Goal: Transaction & Acquisition: Purchase product/service

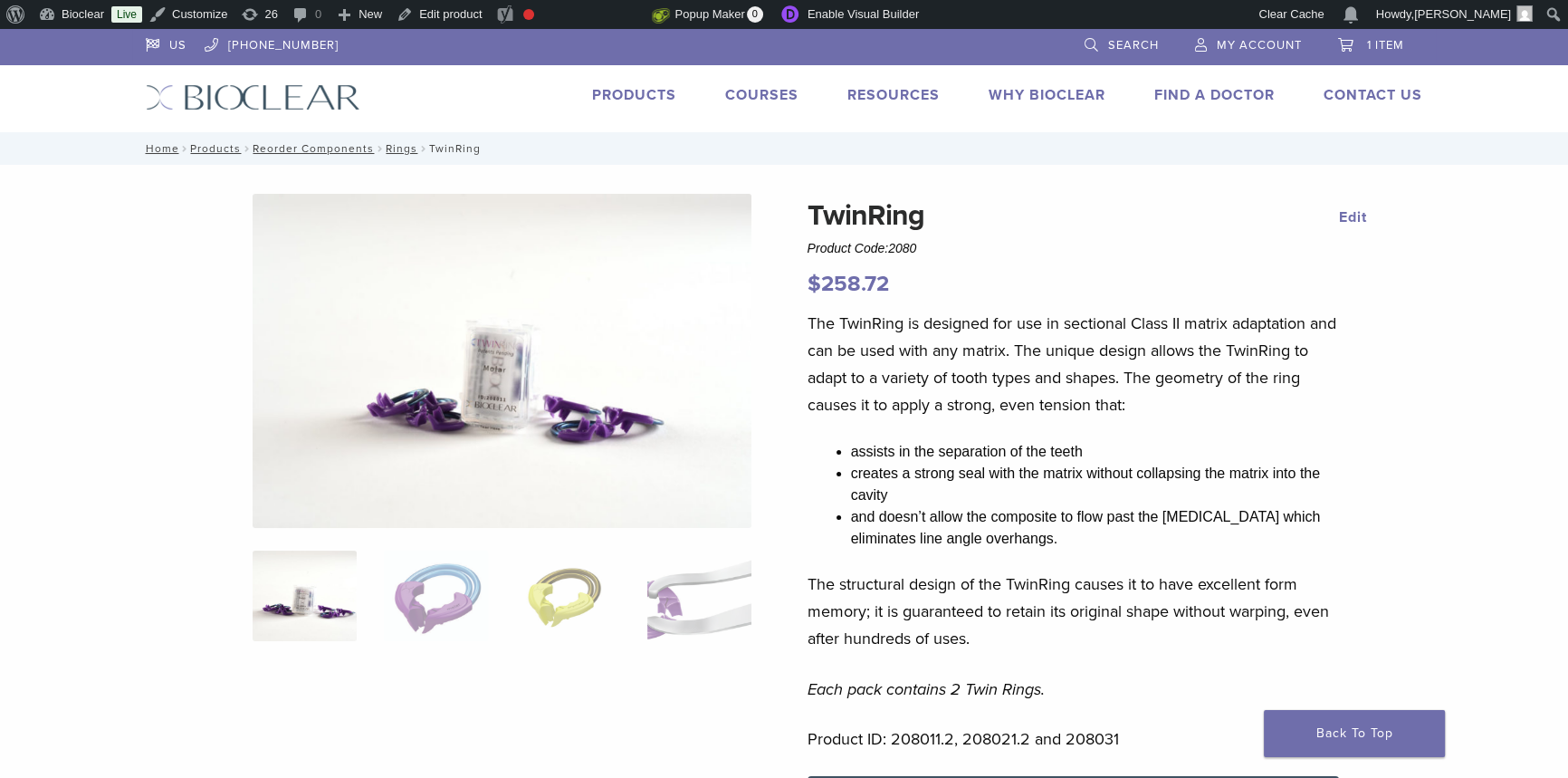
click at [632, 94] on link "Products" at bounding box center [634, 95] width 84 height 19
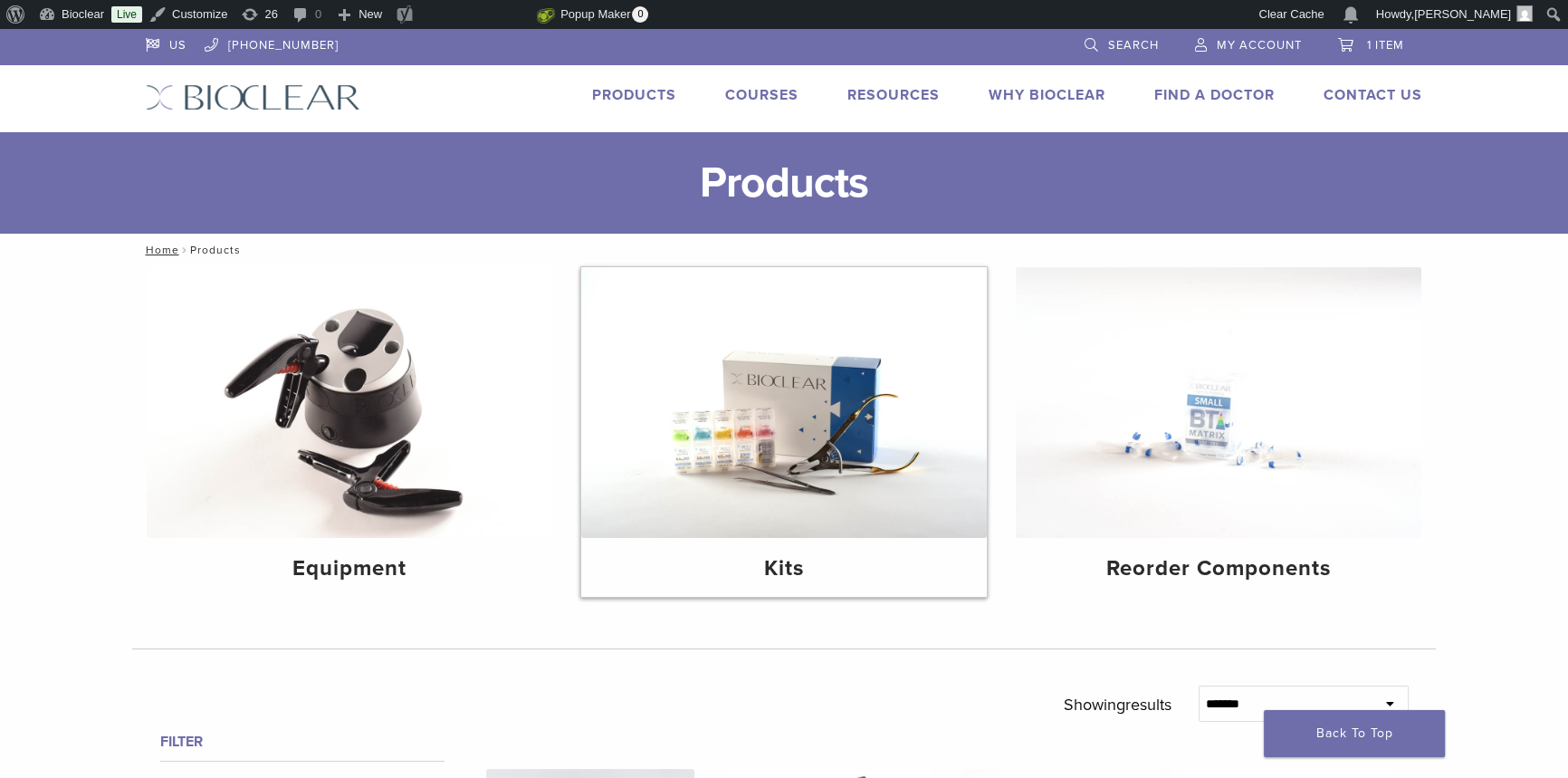
click at [715, 526] on img at bounding box center [784, 402] width 406 height 271
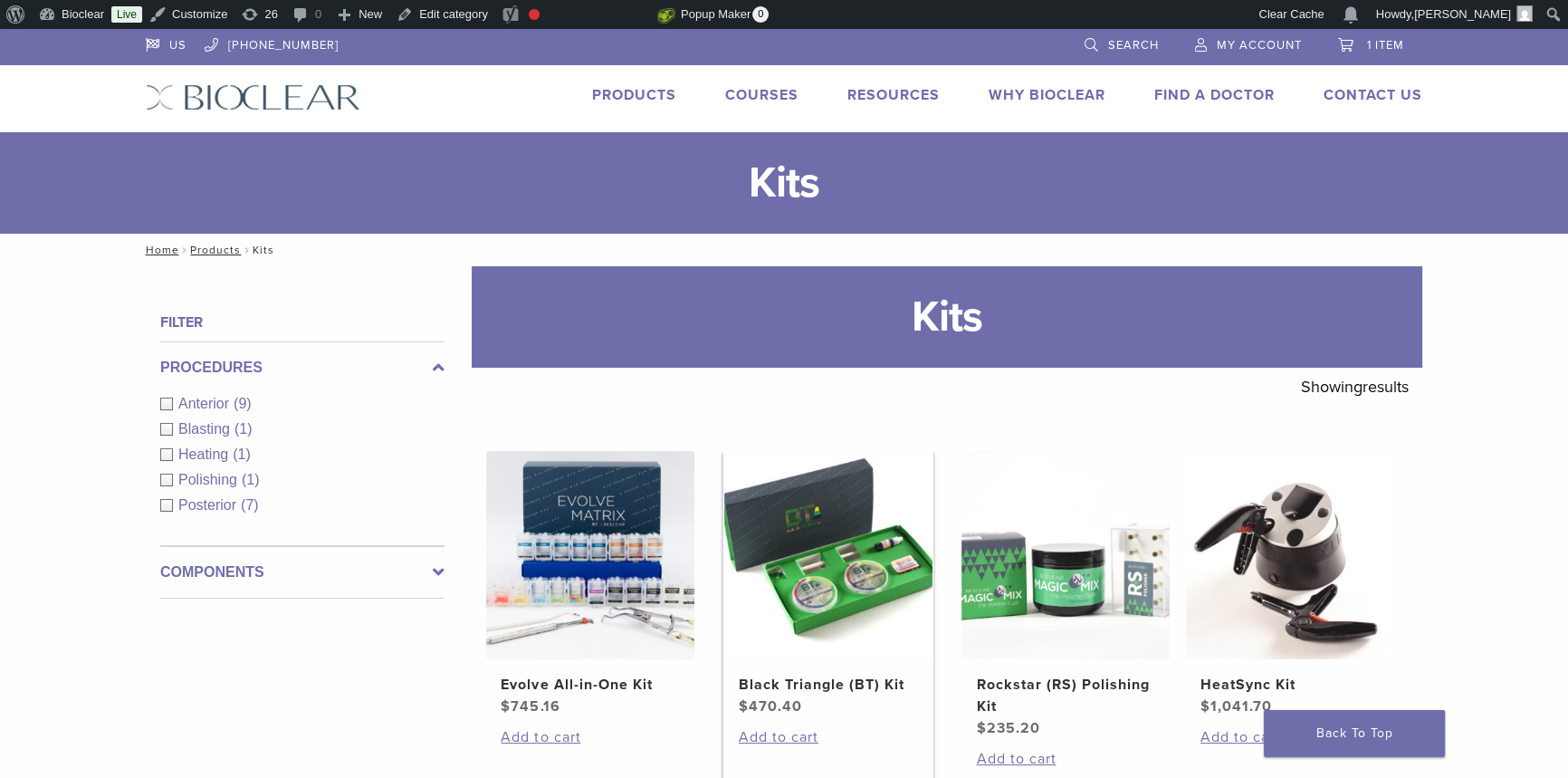
click at [778, 650] on img at bounding box center [828, 555] width 208 height 208
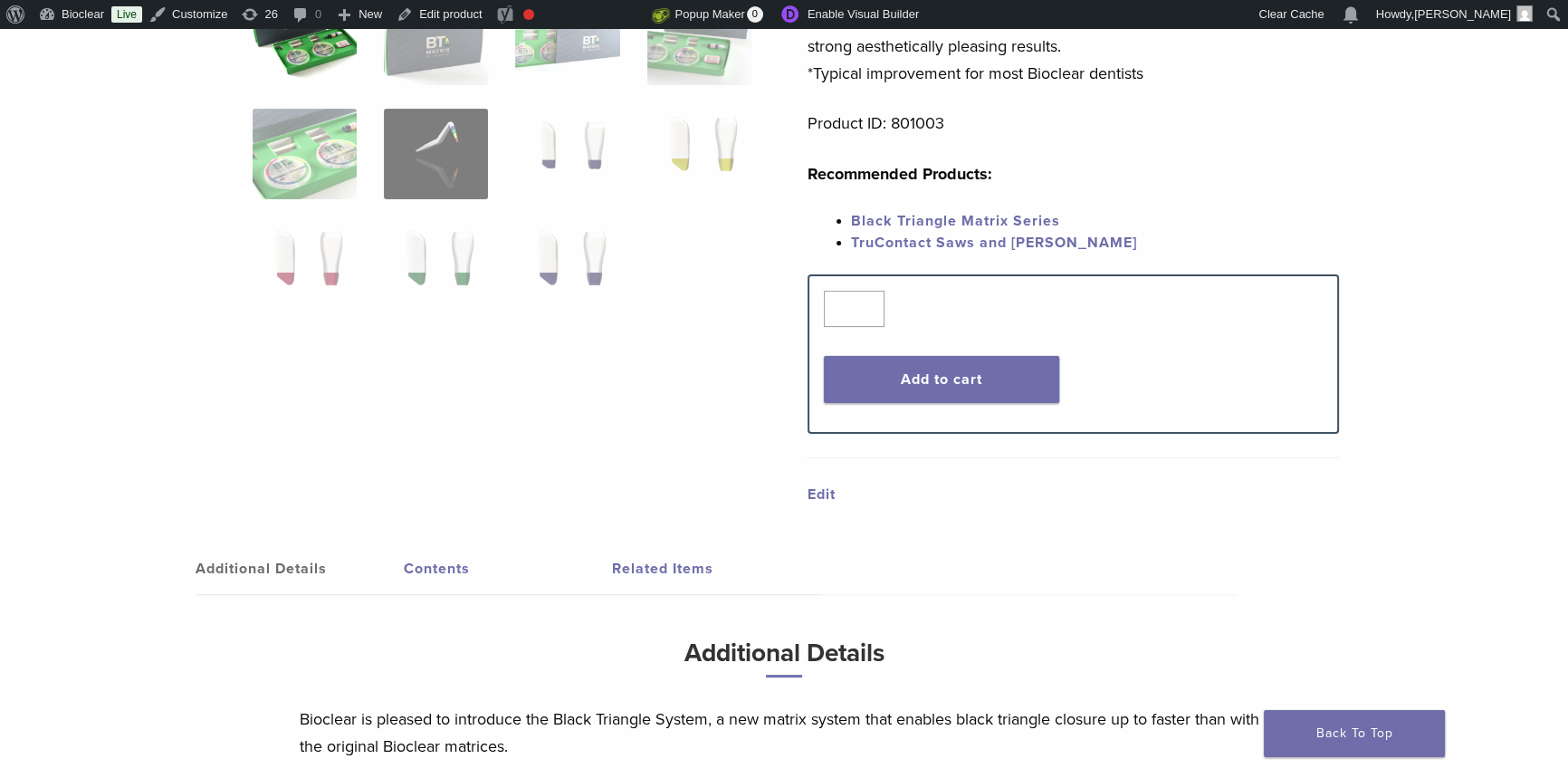
click at [449, 563] on link "Contents" at bounding box center [508, 569] width 208 height 51
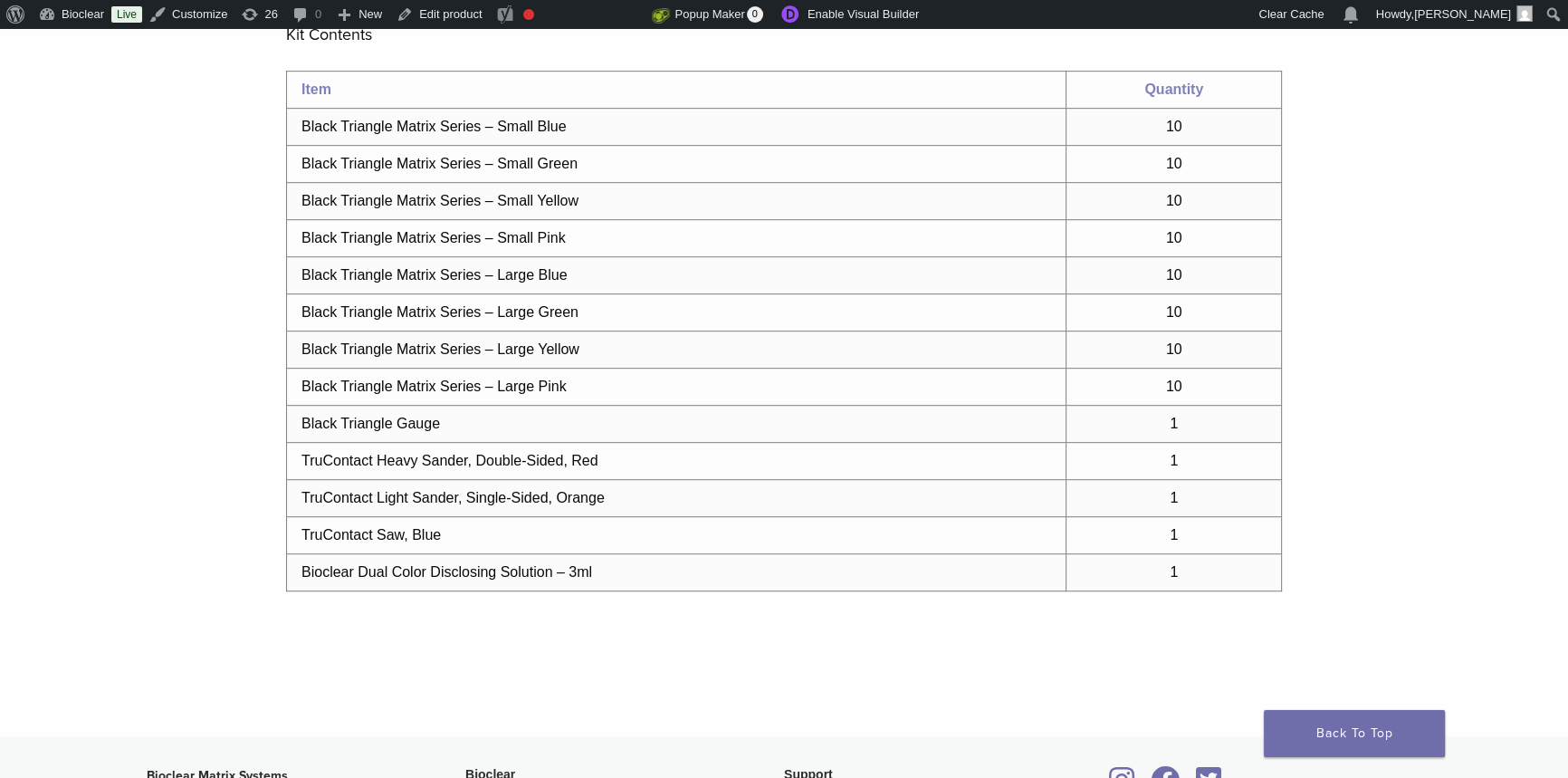
scroll to position [1316, 0]
